Goal: Obtain resource: Download file/media

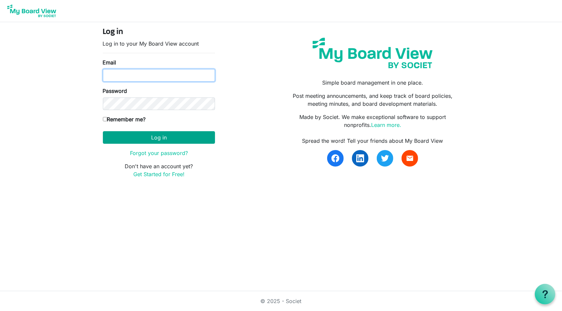
type input "accounting@metrowestcle.org"
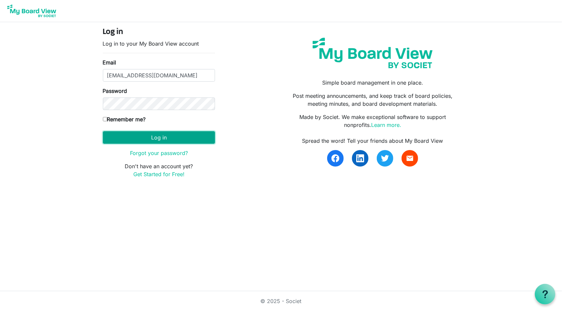
click at [178, 140] on button "Log in" at bounding box center [159, 137] width 112 height 13
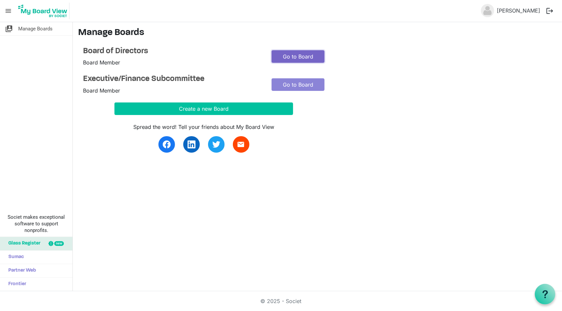
click at [311, 57] on link "Go to Board" at bounding box center [298, 56] width 53 height 13
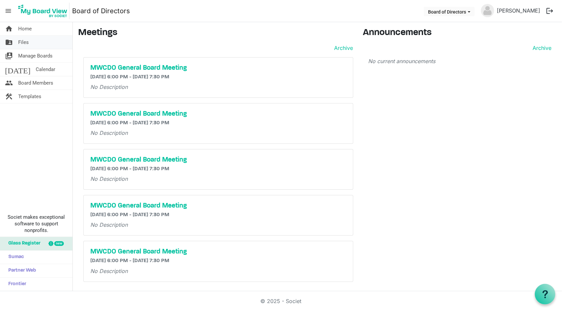
click at [20, 42] on span "Files" at bounding box center [23, 42] width 11 height 13
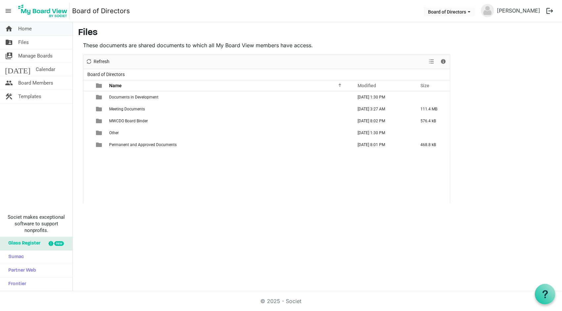
click at [24, 26] on span "Home" at bounding box center [25, 28] width 14 height 13
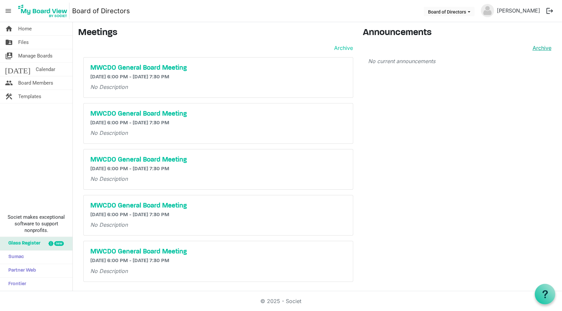
click at [546, 46] on link "Archive" at bounding box center [540, 48] width 21 height 8
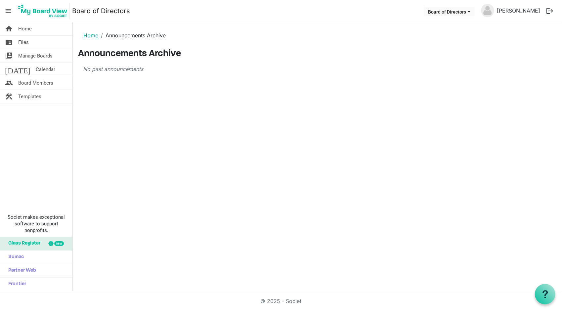
click at [92, 34] on link "Home" at bounding box center [90, 35] width 15 height 7
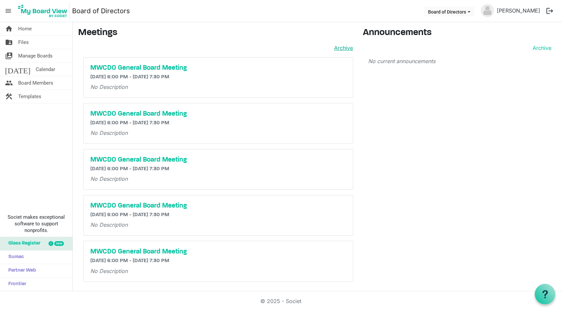
click at [345, 45] on link "Archive" at bounding box center [342, 48] width 21 height 8
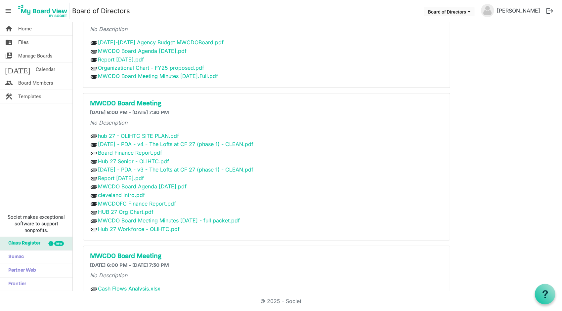
scroll to position [761, 0]
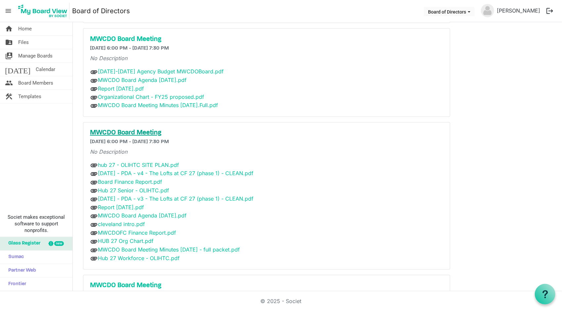
click at [143, 129] on h5 "MWCDO Board Meeting" at bounding box center [266, 133] width 353 height 8
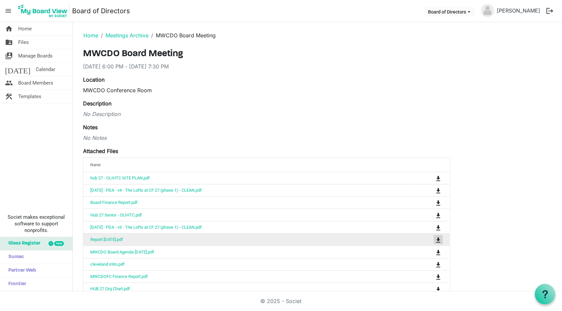
click at [439, 240] on span "is Command column column header" at bounding box center [438, 239] width 4 height 5
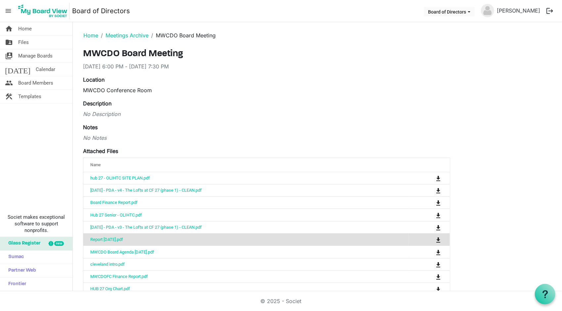
click at [345, 104] on div "Description No Description" at bounding box center [266, 109] width 367 height 19
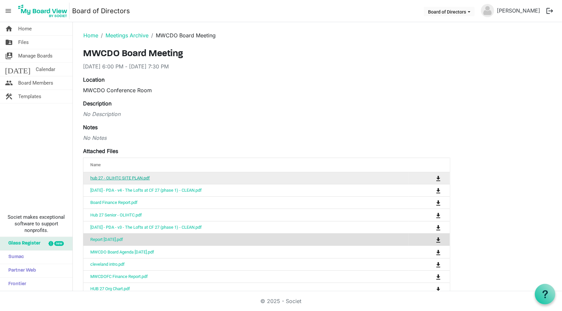
click at [105, 179] on link "hub 27 - OLIHTC SITE PLAN.pdf" at bounding box center [120, 178] width 60 height 5
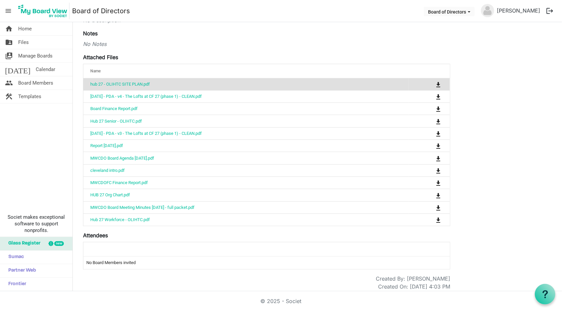
scroll to position [95, 0]
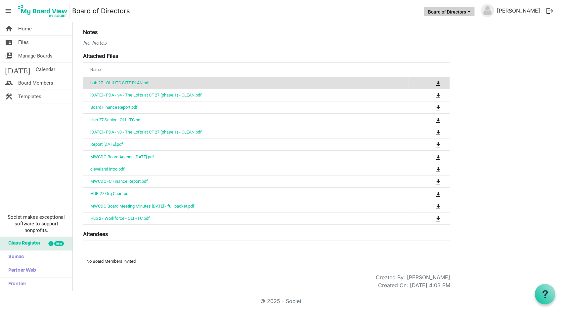
click at [467, 11] on span "Board of Directors dropdownbutton" at bounding box center [469, 12] width 6 height 3
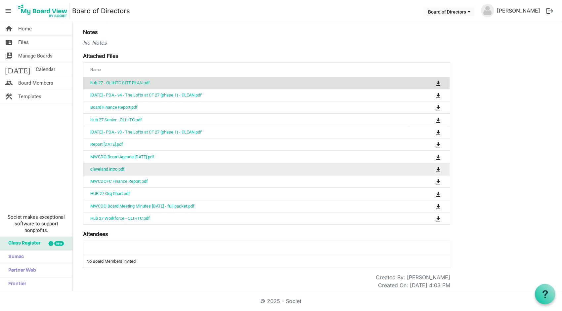
click at [117, 167] on link "cleveland intro.pdf" at bounding box center [107, 169] width 34 height 5
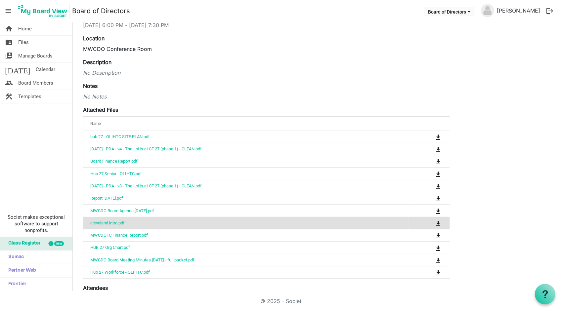
scroll to position [0, 0]
